Goal: Information Seeking & Learning: Check status

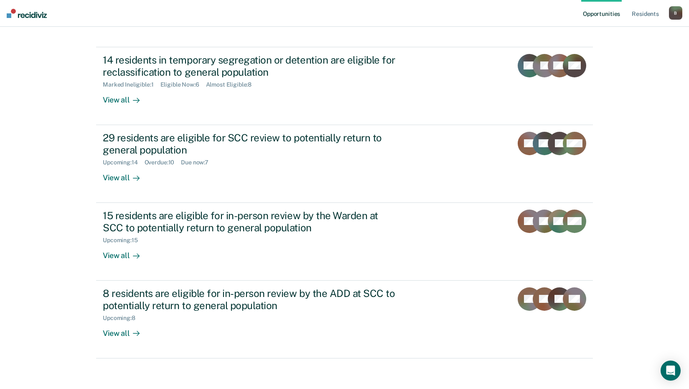
scroll to position [64, 0]
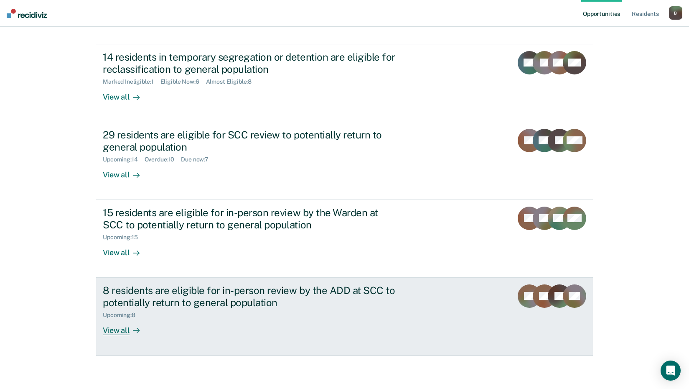
click at [264, 299] on div "8 residents are eligible for in-person review by the ADD at SCC to potentially …" at bounding box center [249, 296] width 293 height 24
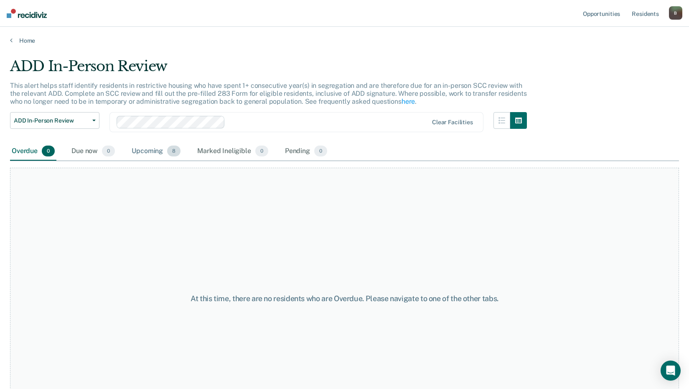
click at [153, 153] on div "Upcoming 8" at bounding box center [156, 151] width 52 height 18
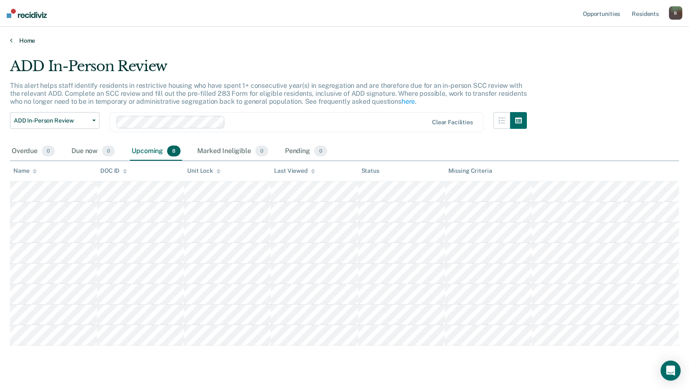
click at [20, 38] on link "Home" at bounding box center [344, 41] width 669 height 8
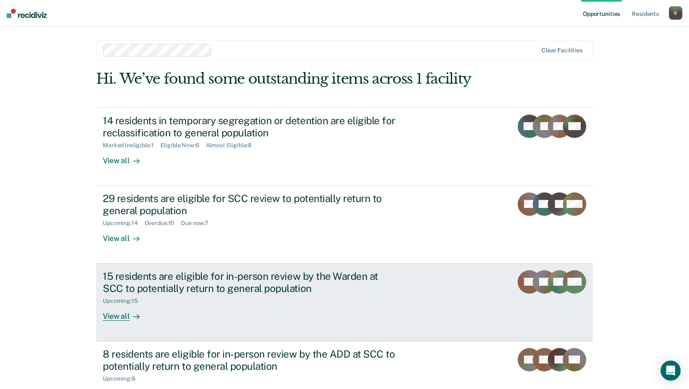
click at [344, 284] on div "15 residents are eligible for in-person review by the Warden at SCC to potentia…" at bounding box center [249, 282] width 293 height 24
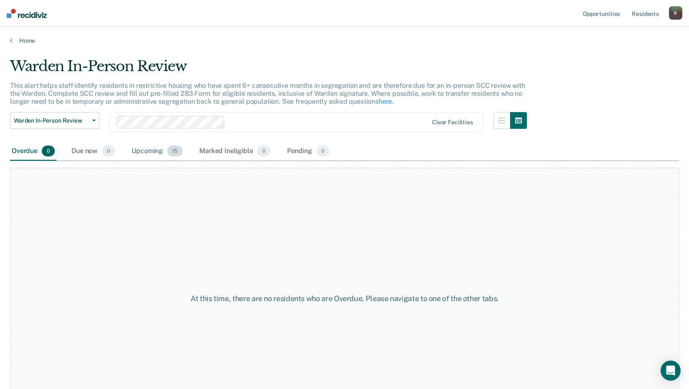
click at [157, 154] on div "Upcoming 15" at bounding box center [157, 151] width 54 height 18
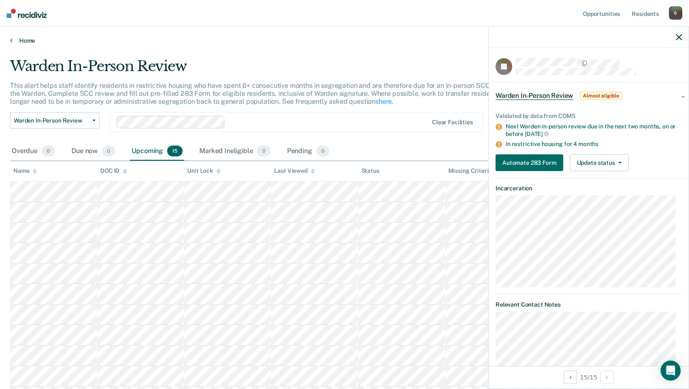
click at [13, 42] on link "Home" at bounding box center [344, 41] width 669 height 8
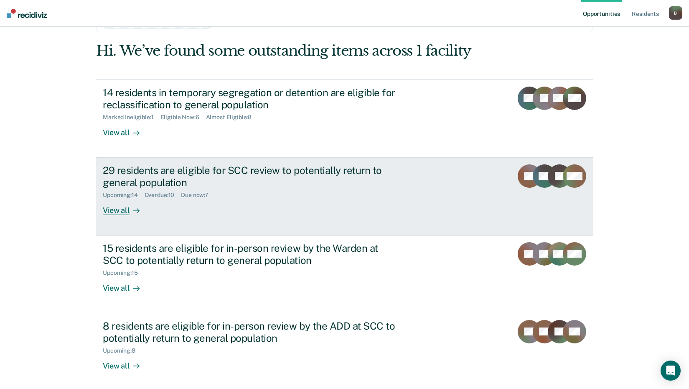
scroll to position [64, 0]
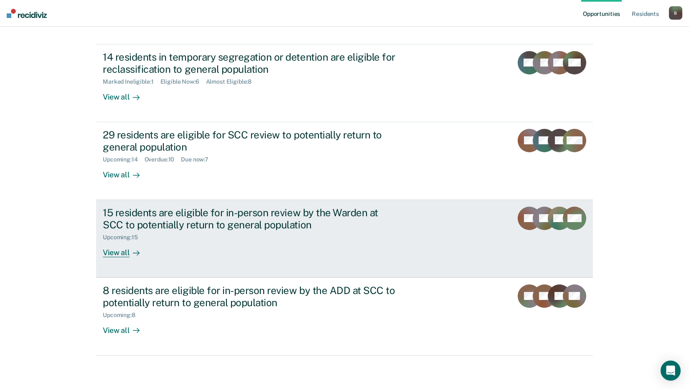
click at [201, 234] on div "Upcoming : 15" at bounding box center [249, 235] width 293 height 10
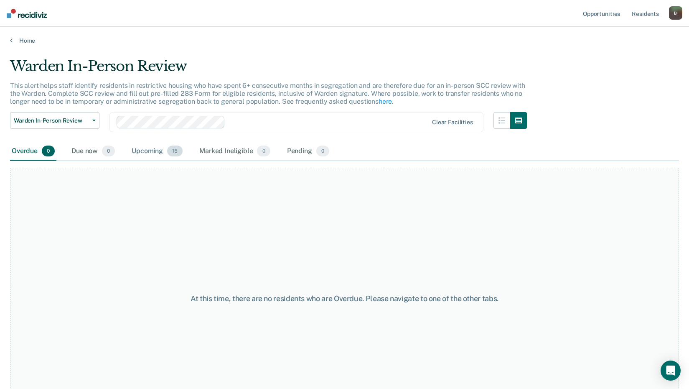
click at [163, 154] on div "Upcoming 15" at bounding box center [157, 151] width 54 height 18
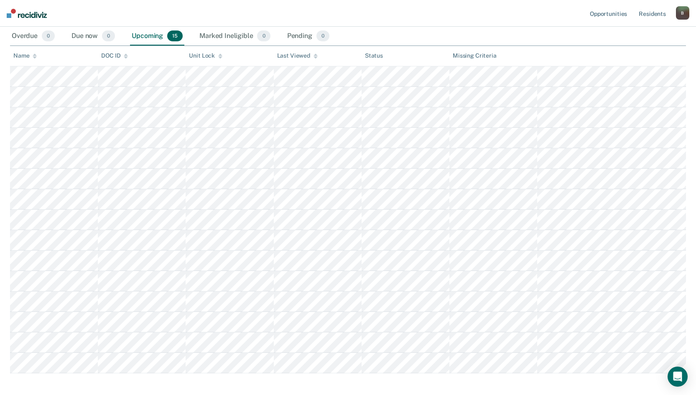
scroll to position [118, 0]
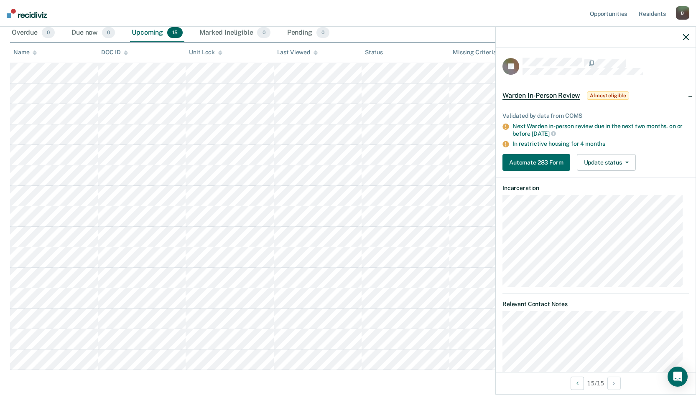
click at [683, 37] on icon "button" at bounding box center [686, 37] width 6 height 6
